Goal: Obtain resource: Obtain resource

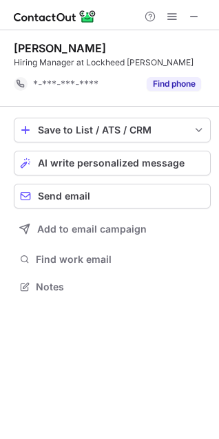
scroll to position [277, 219]
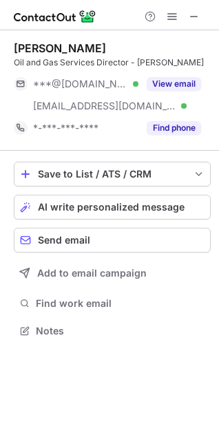
scroll to position [322, 219]
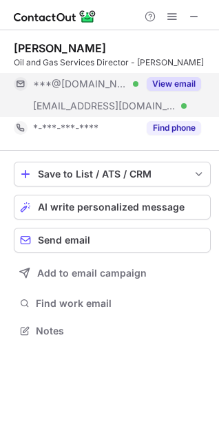
click at [168, 84] on button "View email" at bounding box center [174, 84] width 54 height 14
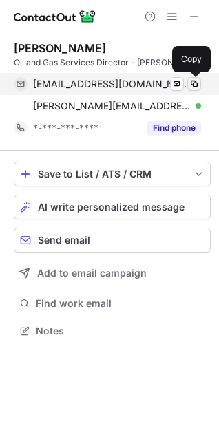
click at [193, 83] on span at bounding box center [194, 83] width 11 height 11
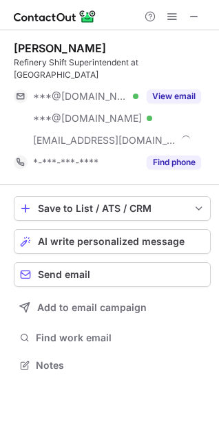
scroll to position [344, 219]
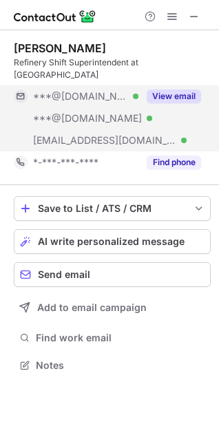
click at [155, 90] on button "View email" at bounding box center [174, 97] width 54 height 14
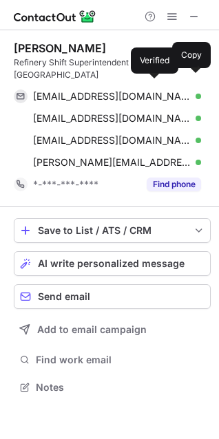
scroll to position [366, 219]
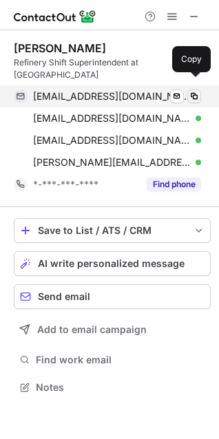
click at [193, 91] on span at bounding box center [194, 96] width 11 height 11
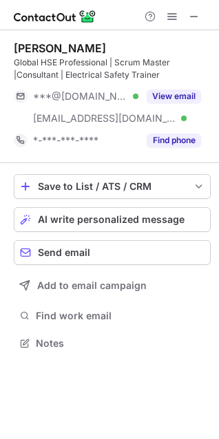
scroll to position [334, 219]
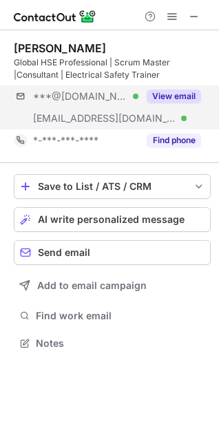
click at [180, 96] on button "View email" at bounding box center [174, 97] width 54 height 14
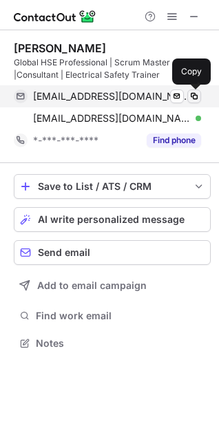
click at [188, 97] on button at bounding box center [194, 97] width 14 height 14
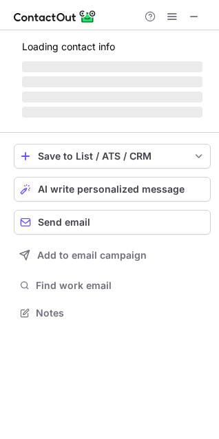
scroll to position [334, 219]
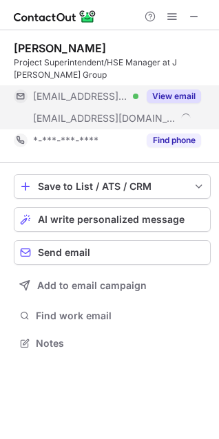
click at [159, 94] on button "View email" at bounding box center [174, 97] width 54 height 14
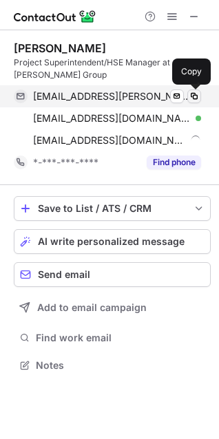
click at [193, 96] on span at bounding box center [194, 96] width 11 height 11
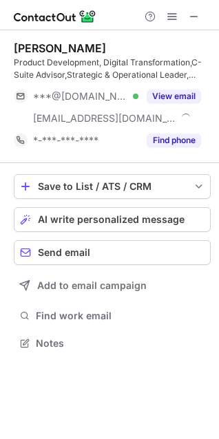
scroll to position [334, 219]
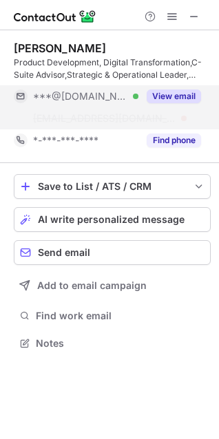
click at [166, 92] on button "View email" at bounding box center [174, 97] width 54 height 14
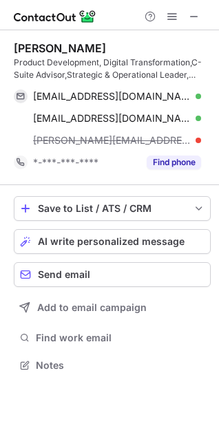
scroll to position [356, 219]
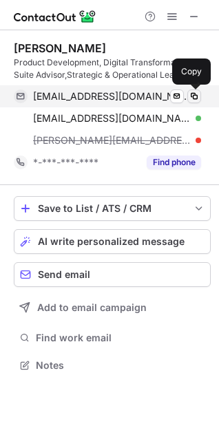
click at [197, 92] on span at bounding box center [194, 96] width 11 height 11
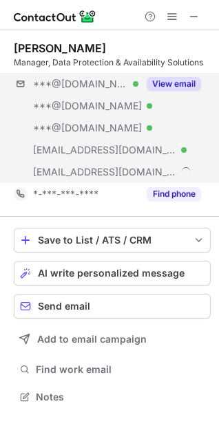
scroll to position [388, 219]
click at [163, 86] on button "View email" at bounding box center [174, 84] width 54 height 14
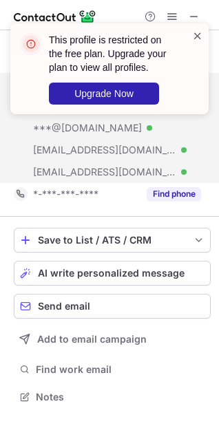
click at [194, 31] on span at bounding box center [197, 36] width 11 height 14
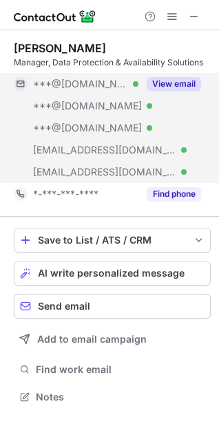
click at [178, 81] on button "View email" at bounding box center [174, 84] width 54 height 14
